Goal: Find specific page/section: Find specific page/section

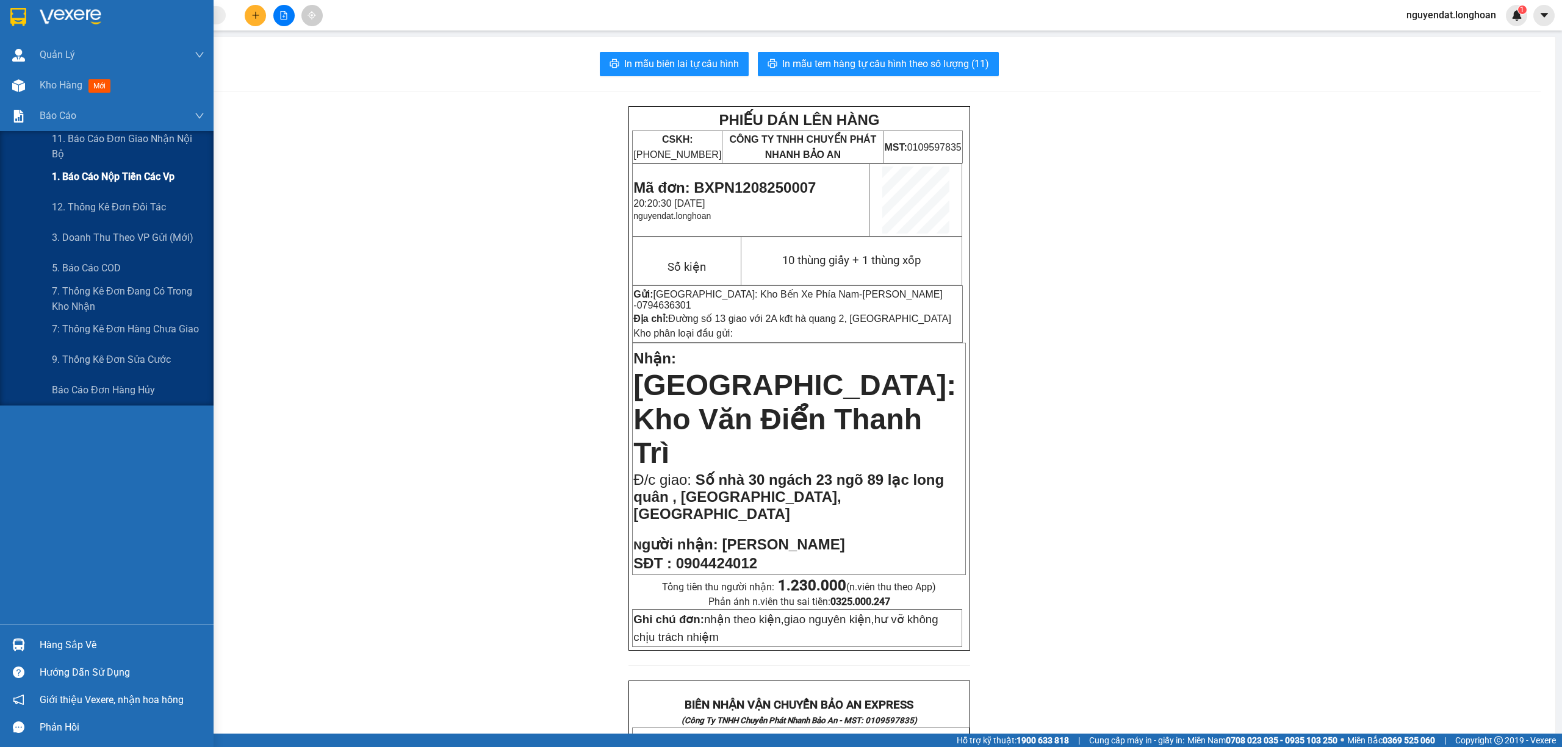
click at [96, 174] on span "1. Báo cáo nộp tiền các vp" at bounding box center [113, 176] width 123 height 15
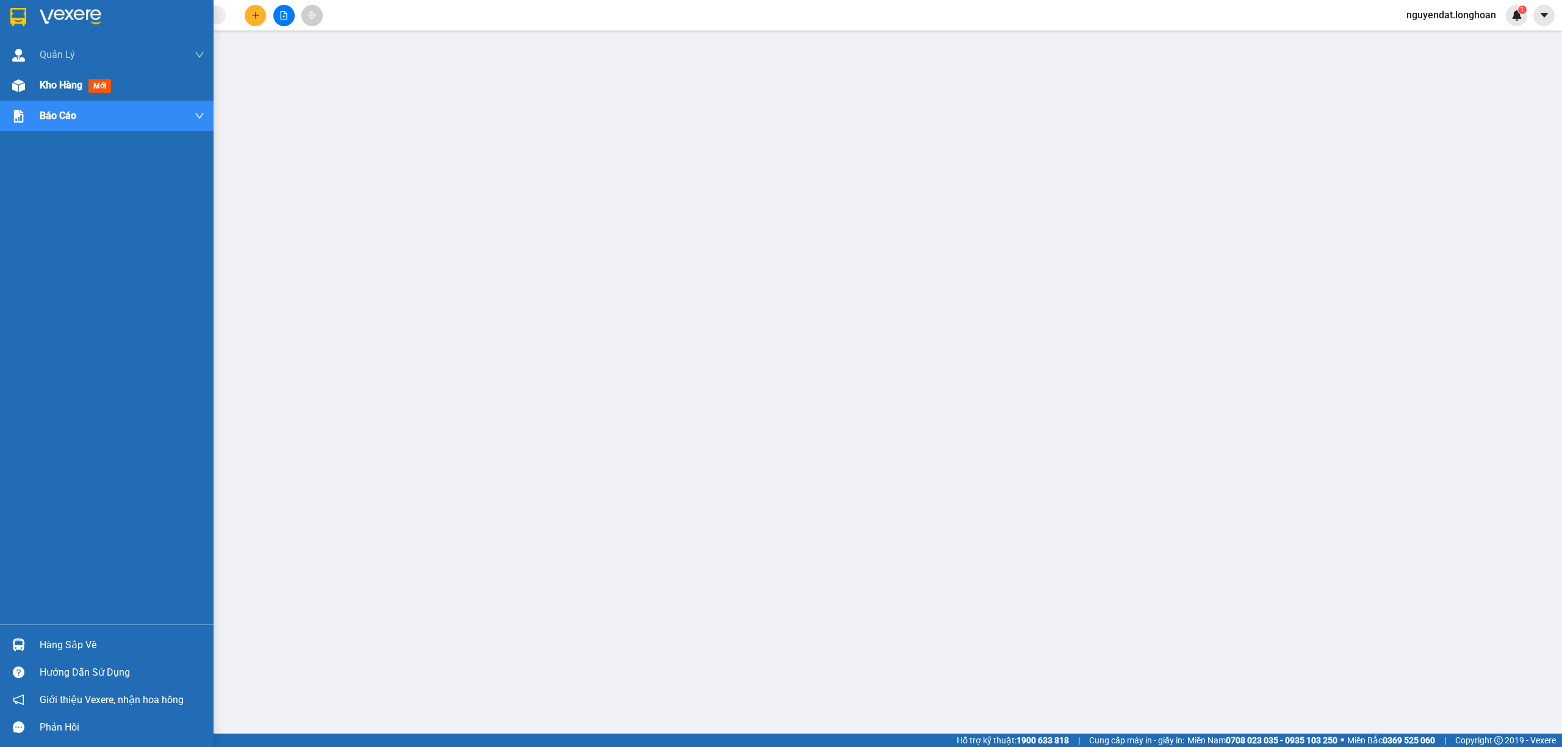
drag, startPoint x: 0, startPoint y: 92, endPoint x: 6, endPoint y: 86, distance: 8.2
click at [0, 93] on div "Kho hàng mới" at bounding box center [107, 85] width 214 height 31
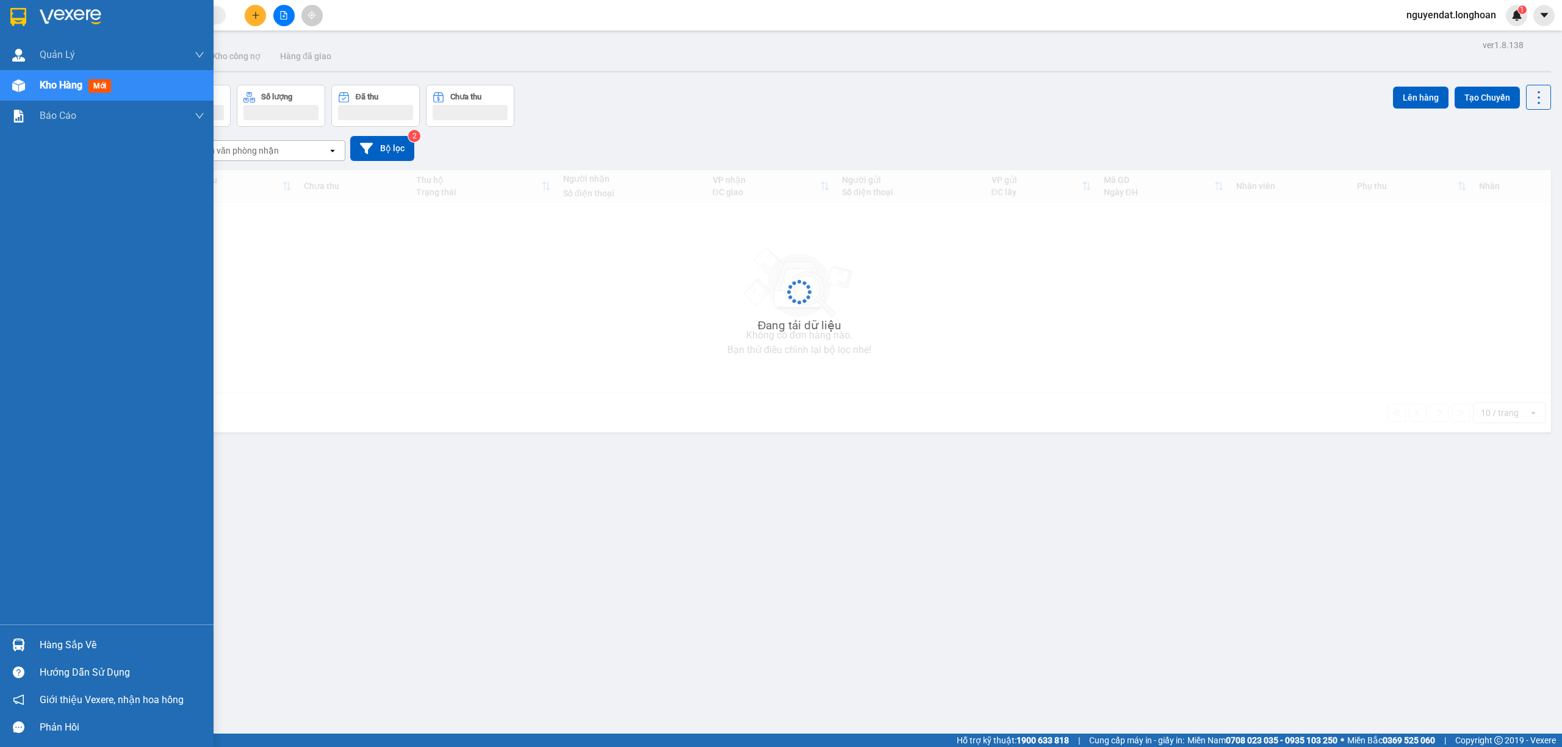
click at [6, 86] on div "Kho hàng mới" at bounding box center [107, 85] width 214 height 31
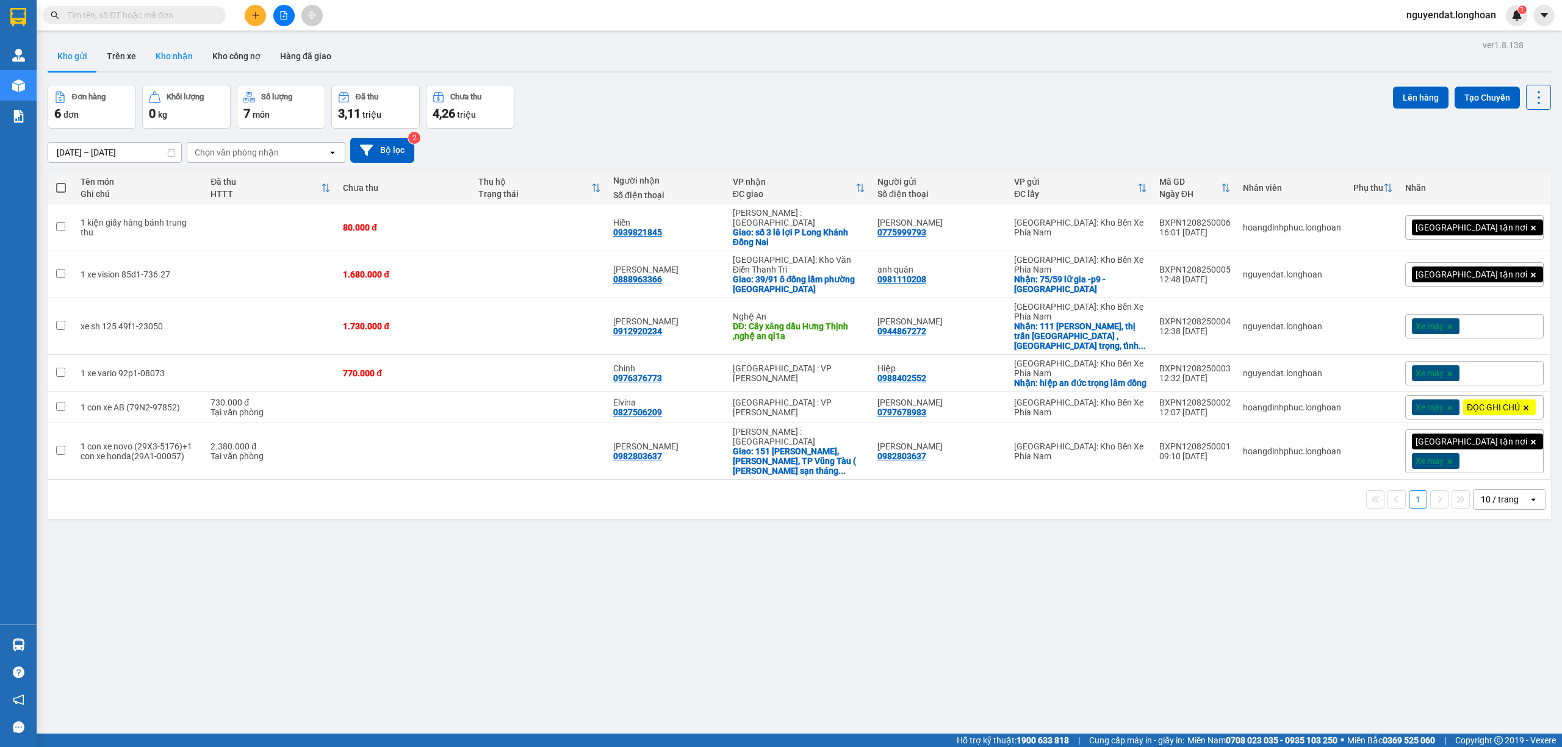
click at [185, 60] on button "Kho nhận" at bounding box center [174, 55] width 57 height 29
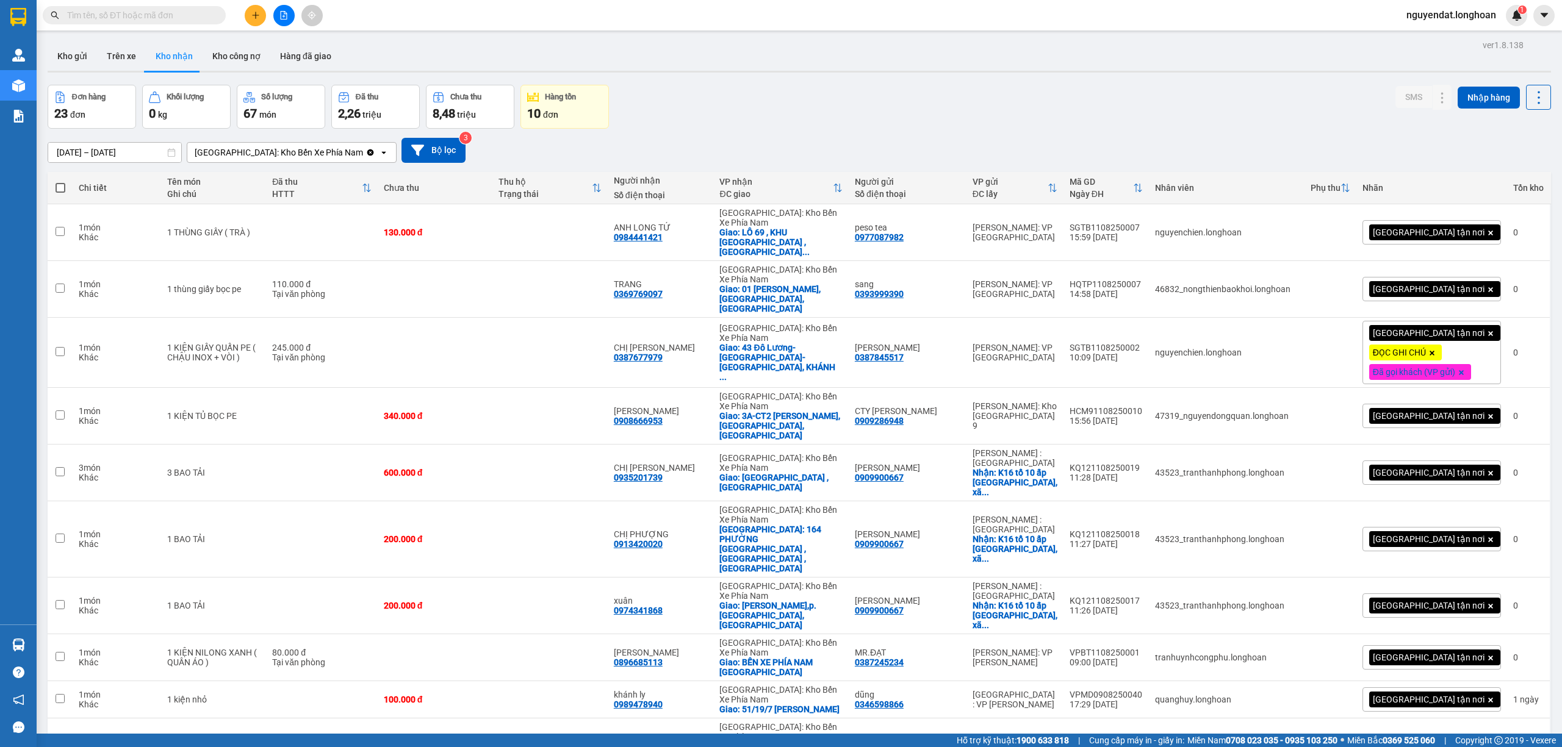
click at [253, 151] on div "[GEOGRAPHIC_DATA]: Kho Bến Xe Phía Nam" at bounding box center [279, 152] width 168 height 12
click at [264, 181] on span "Khánh Hòa: VP Trung Tâm TP Nha Trang" at bounding box center [272, 185] width 153 height 24
